Goal: Navigation & Orientation: Find specific page/section

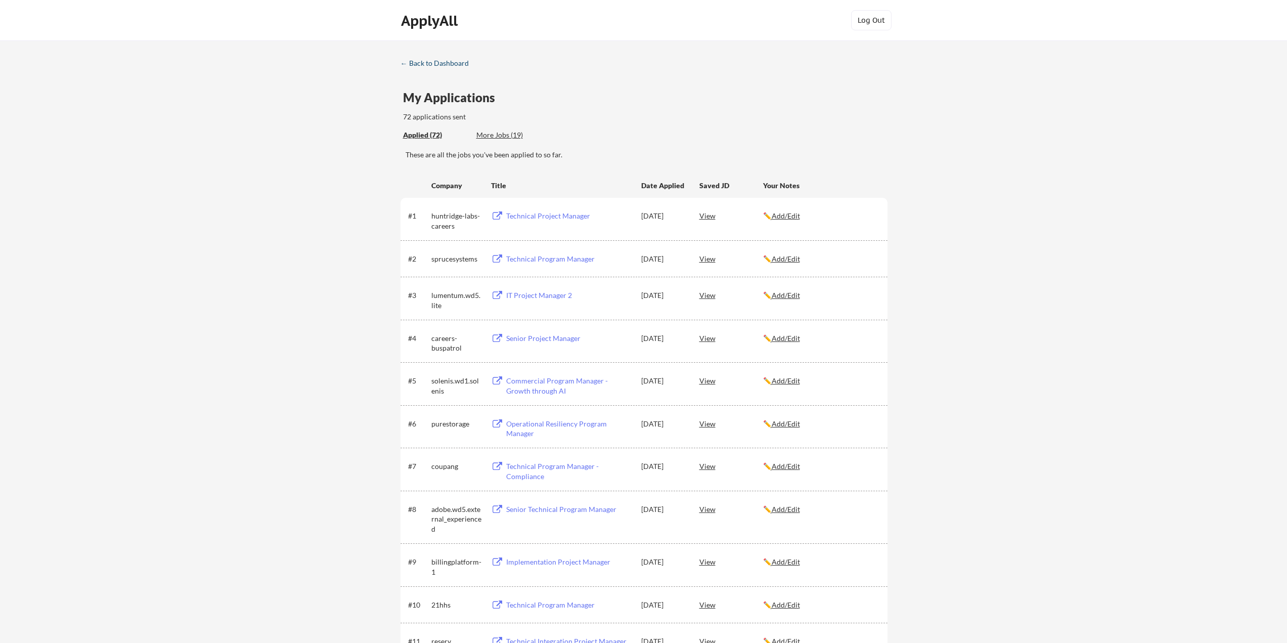
click at [430, 63] on div "← Back to Dashboard" at bounding box center [439, 63] width 76 height 7
